Goal: Find specific page/section: Find specific page/section

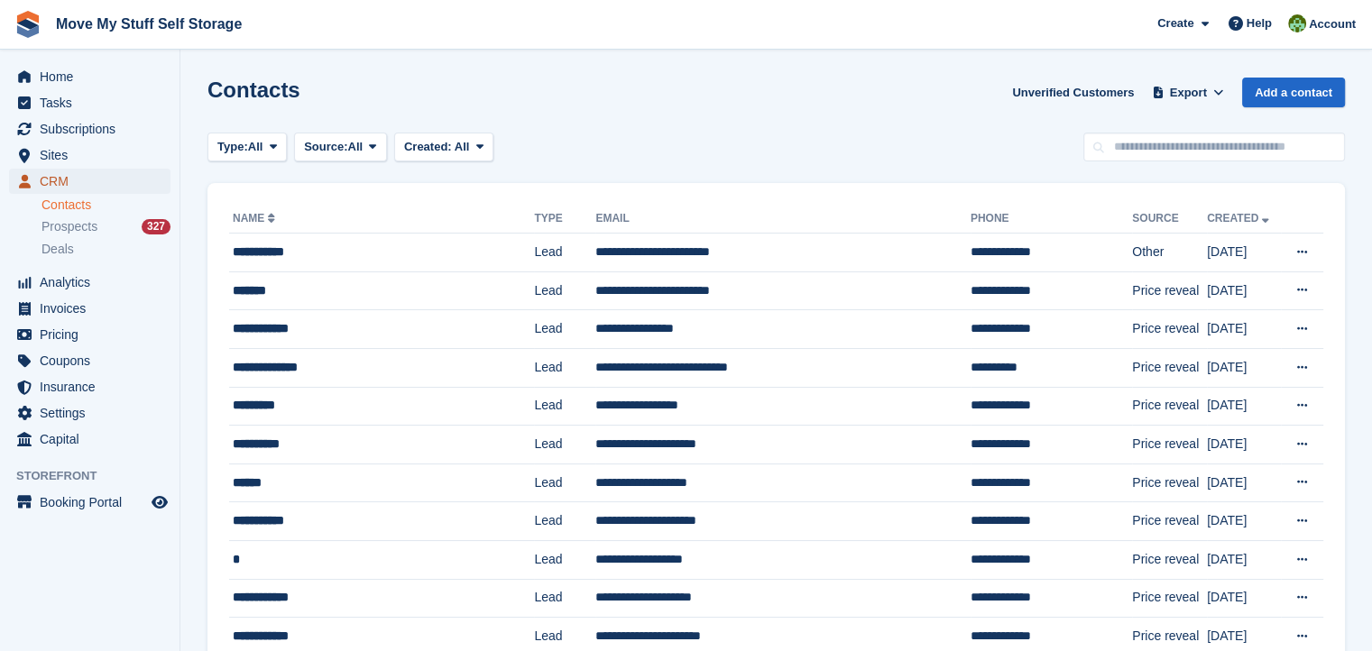
click at [58, 174] on span "CRM" at bounding box center [94, 181] width 108 height 25
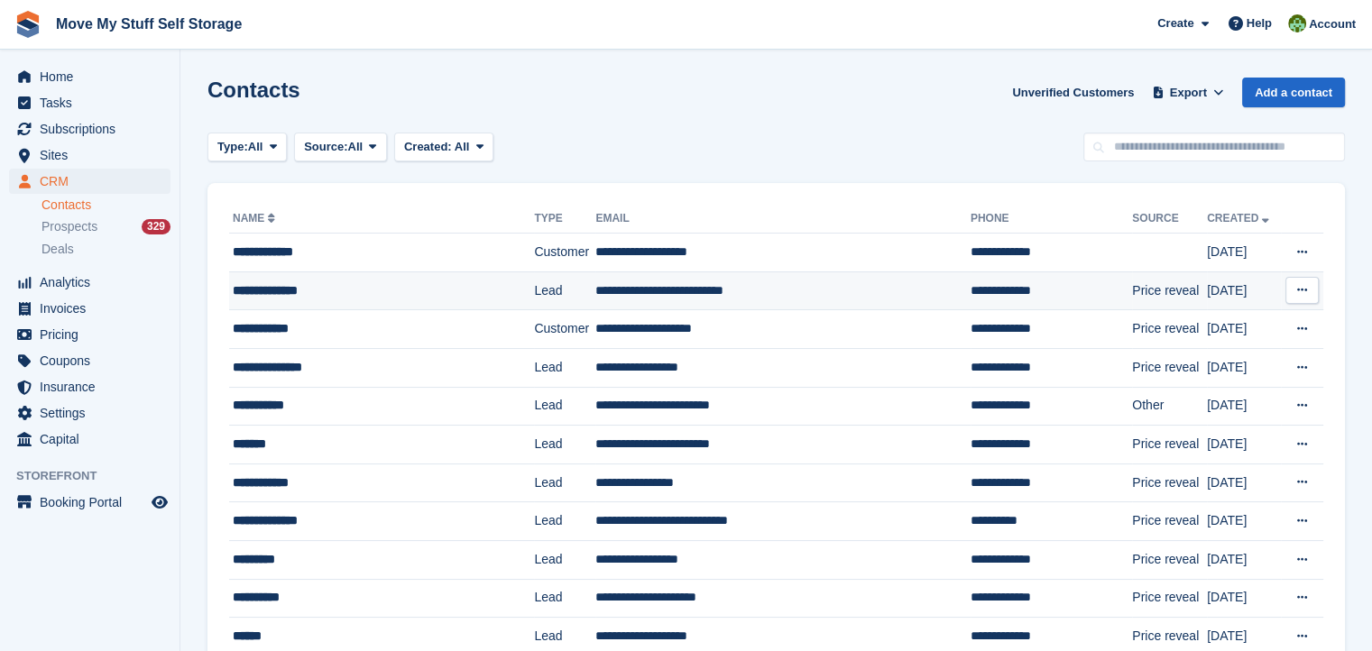
click at [291, 291] on div "**********" at bounding box center [367, 290] width 269 height 19
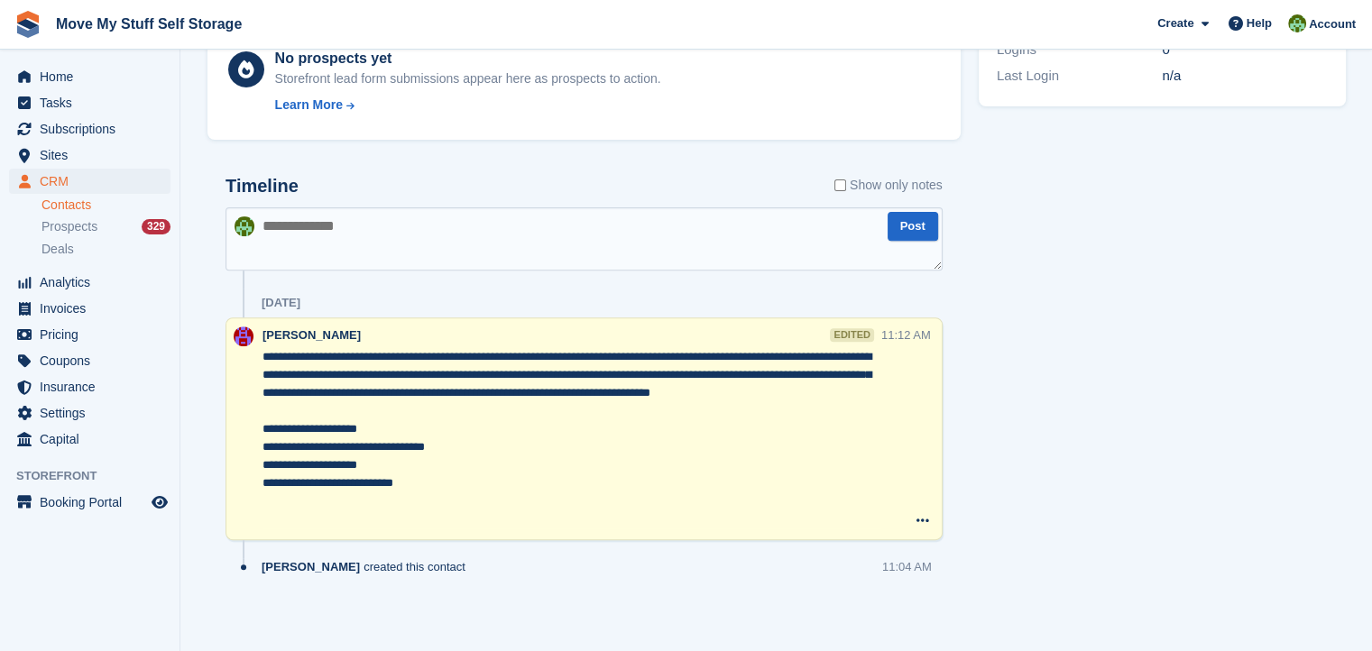
scroll to position [639, 0]
